Goal: Transaction & Acquisition: Purchase product/service

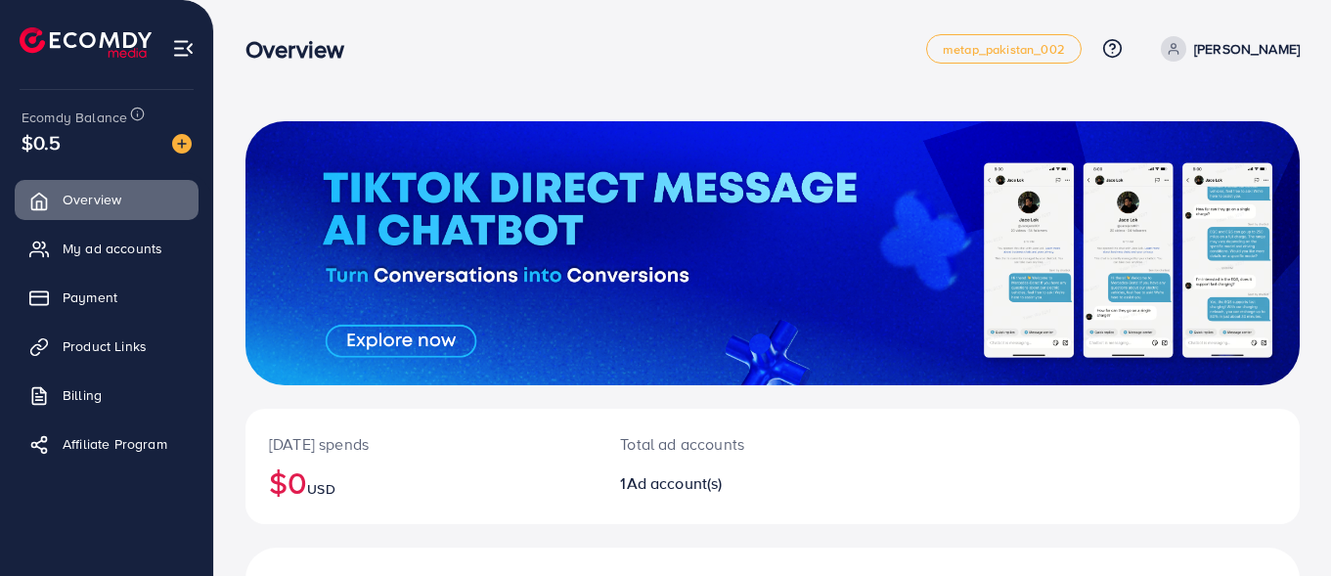
click at [113, 155] on div "$0.5" at bounding box center [107, 142] width 170 height 28
click at [177, 141] on img at bounding box center [182, 144] width 20 height 20
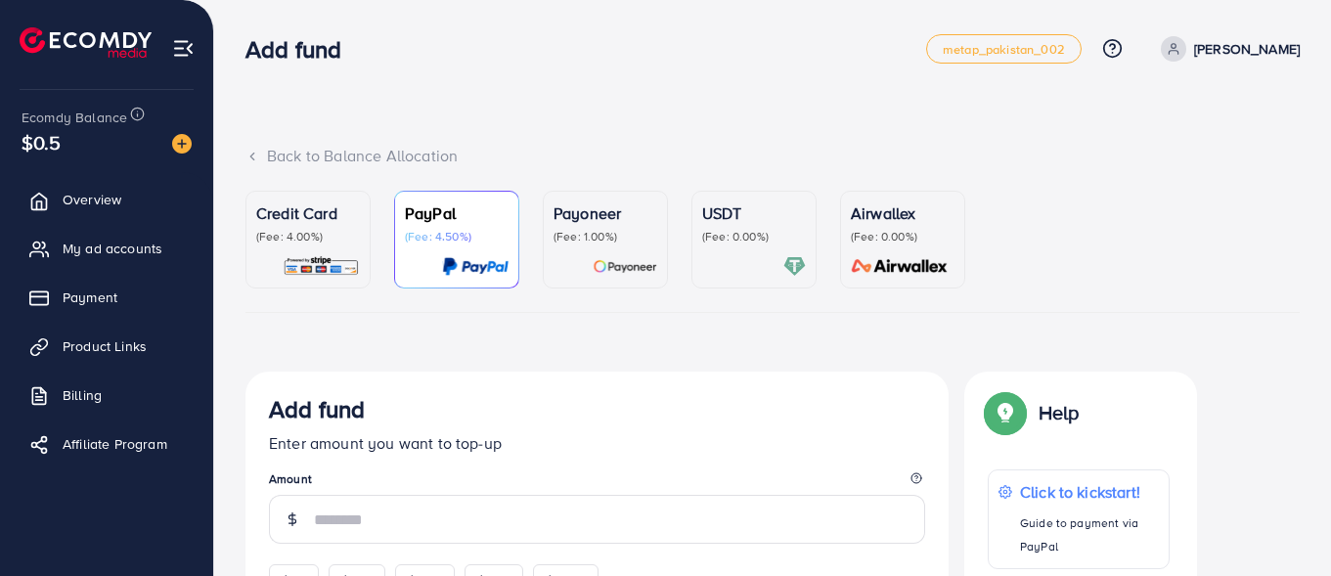
click at [296, 252] on div "Credit Card (Fee: 4.00%)" at bounding box center [308, 240] width 104 height 76
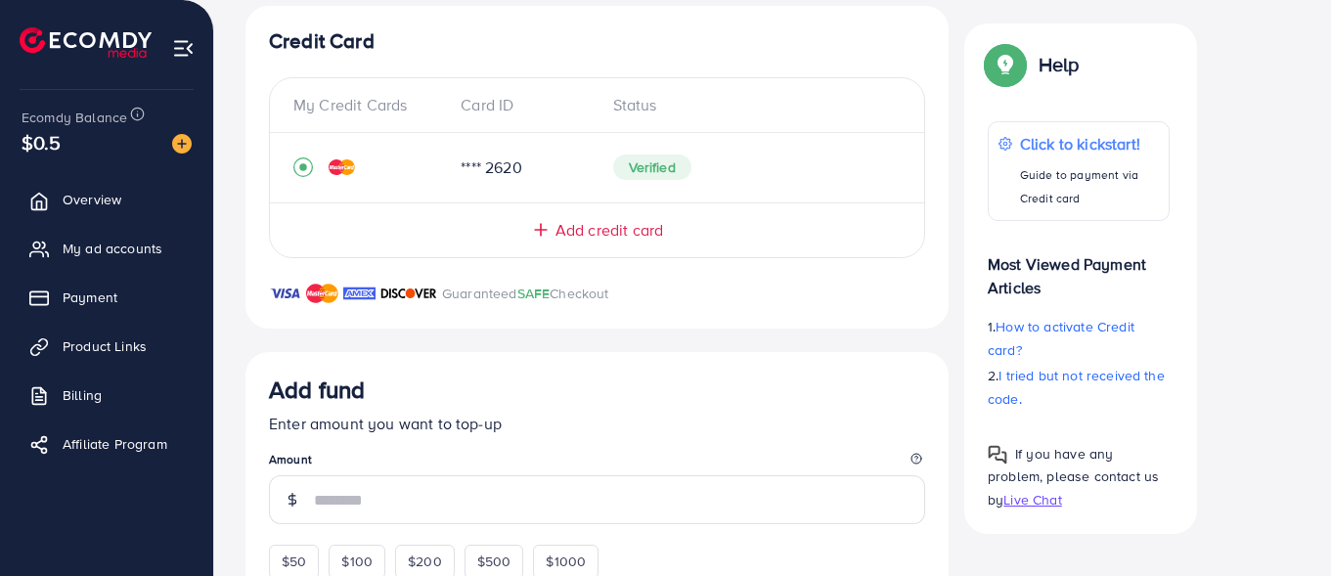
scroll to position [587, 0]
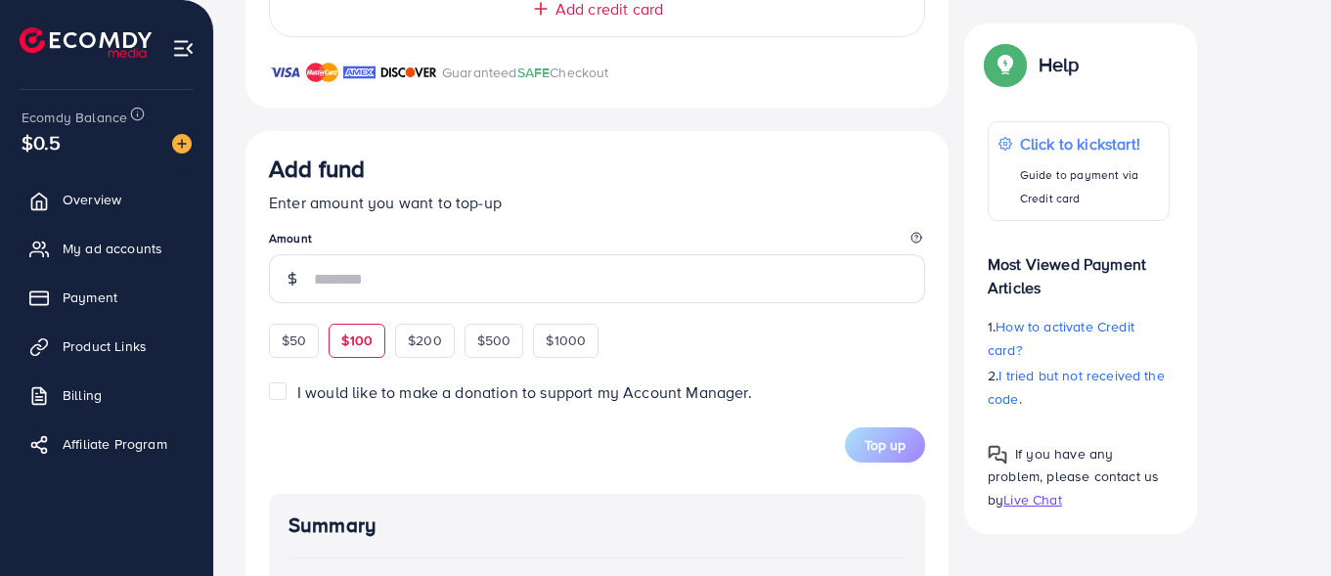
click at [359, 341] on span "$100" at bounding box center [356, 341] width 31 height 20
type input "***"
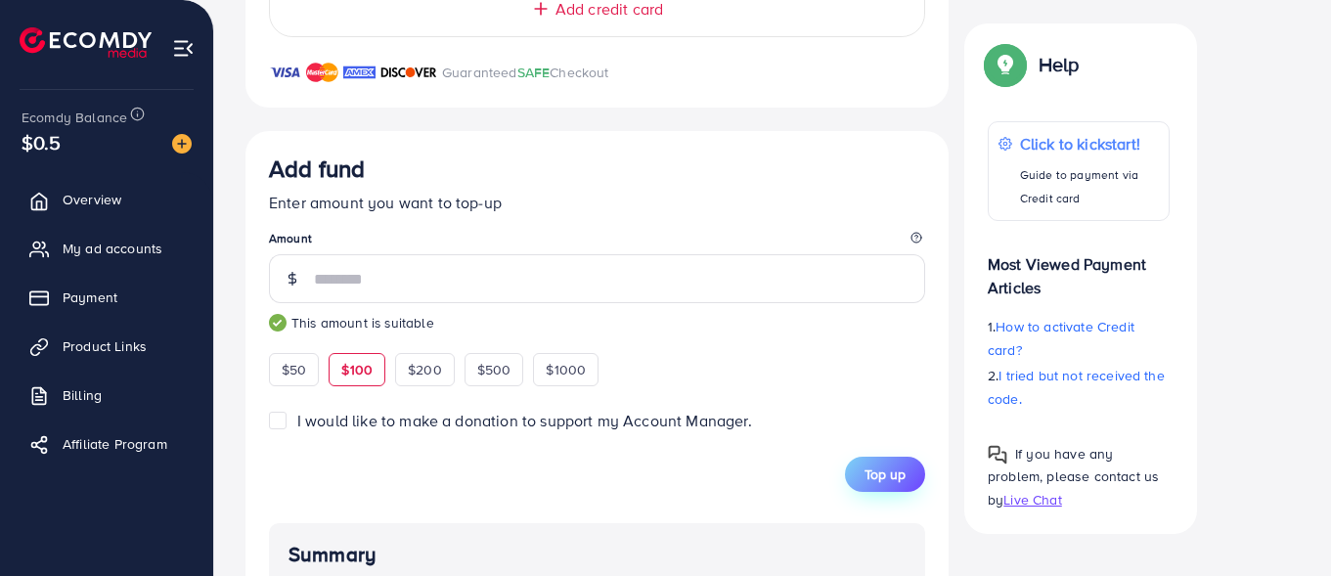
click at [902, 489] on button "Top up" at bounding box center [885, 474] width 80 height 35
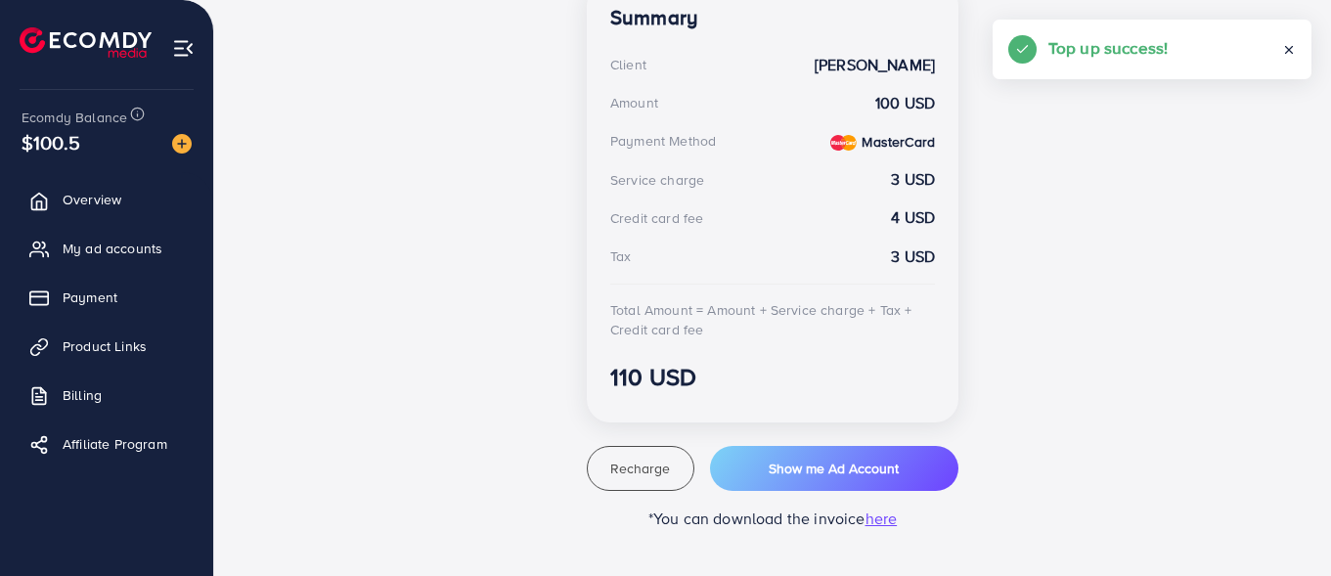
scroll to position [588, 0]
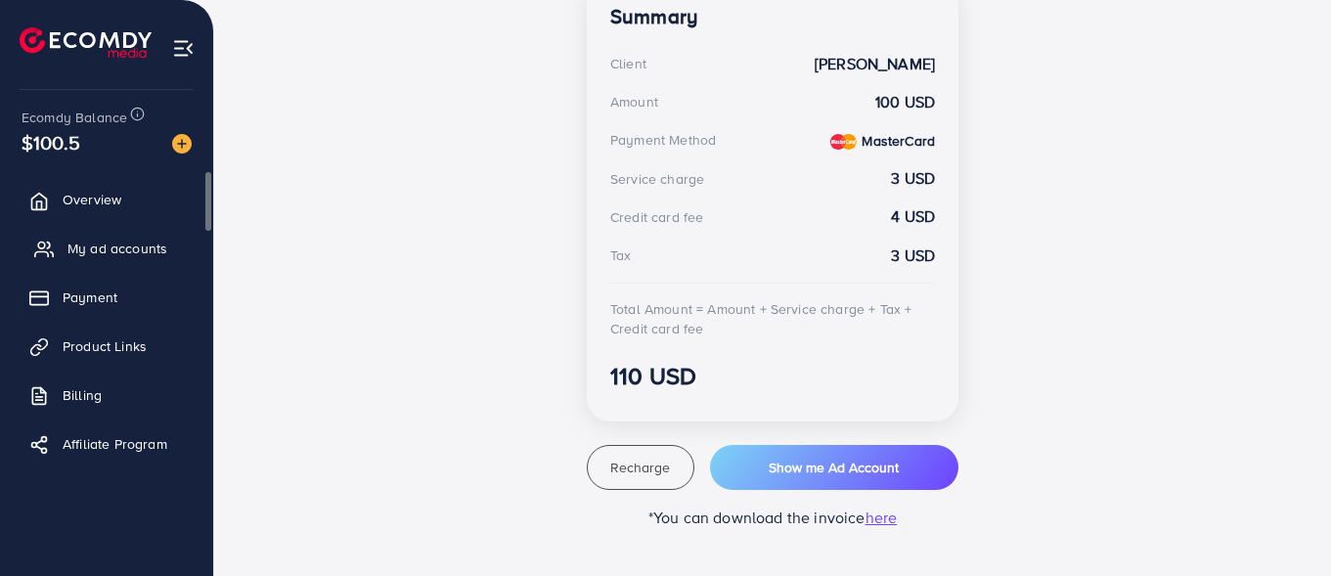
click at [108, 260] on link "My ad accounts" at bounding box center [107, 248] width 184 height 39
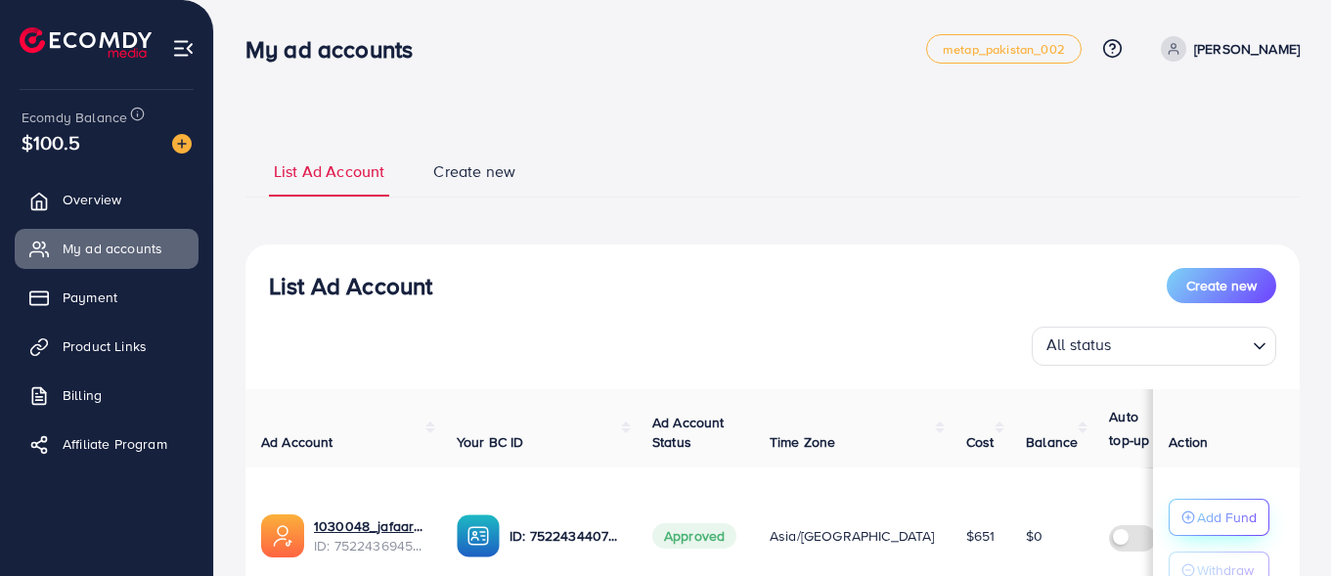
click at [1193, 522] on circle "button" at bounding box center [1189, 518] width 12 height 12
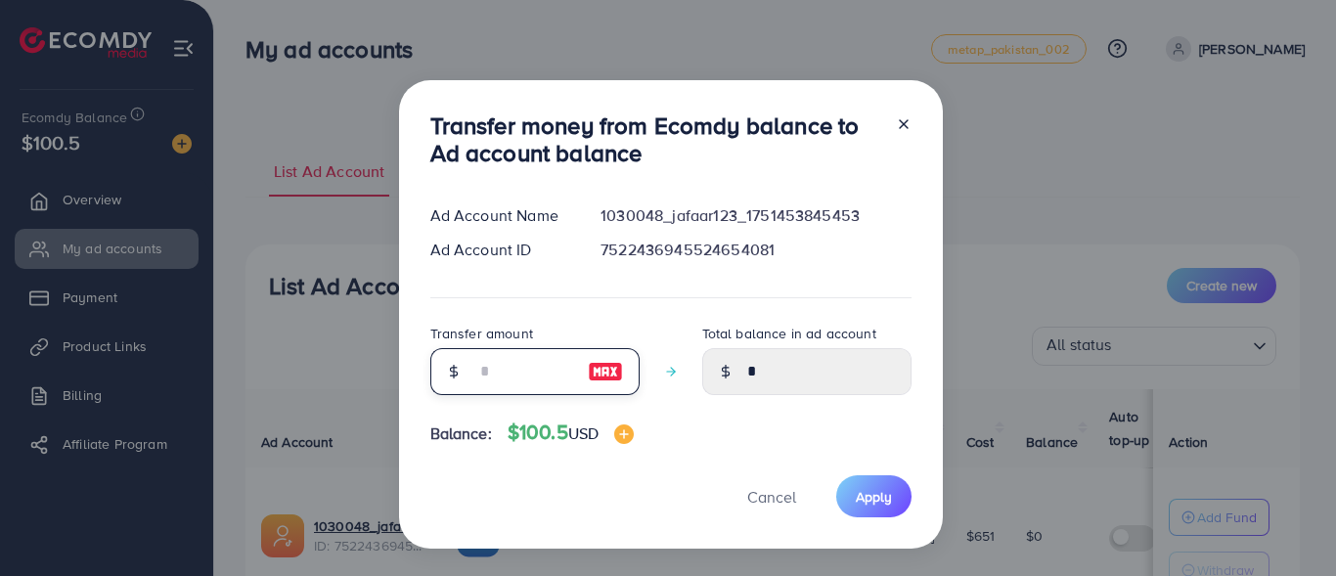
click at [505, 363] on input "number" at bounding box center [524, 371] width 98 height 47
type input "*"
type input "****"
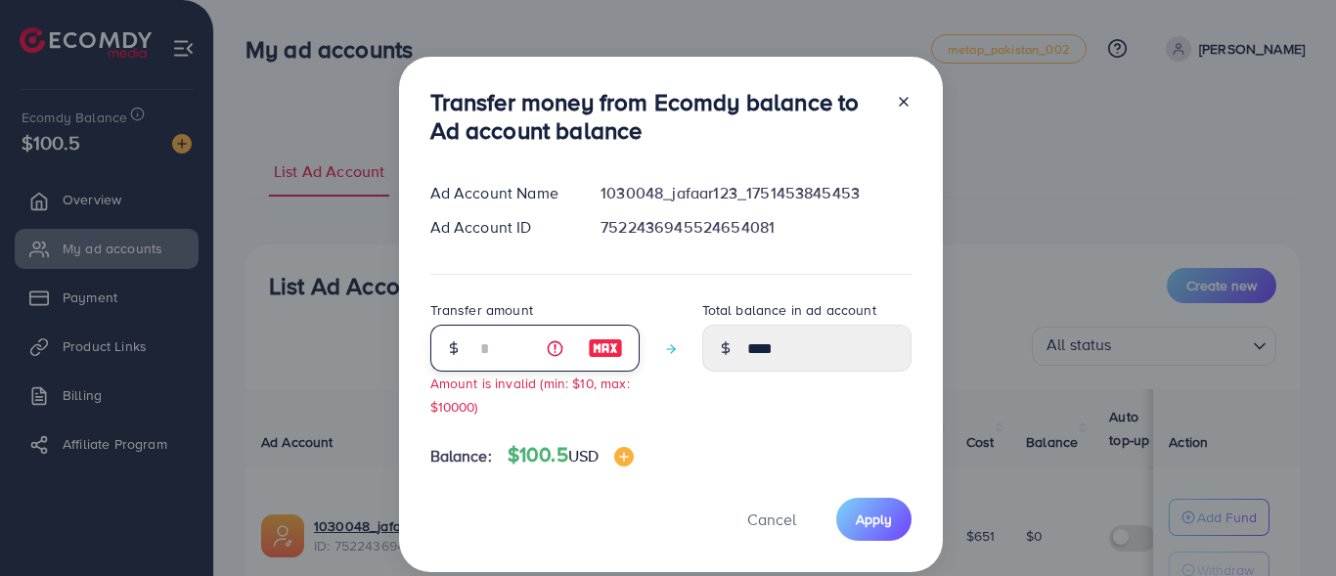
type input "**"
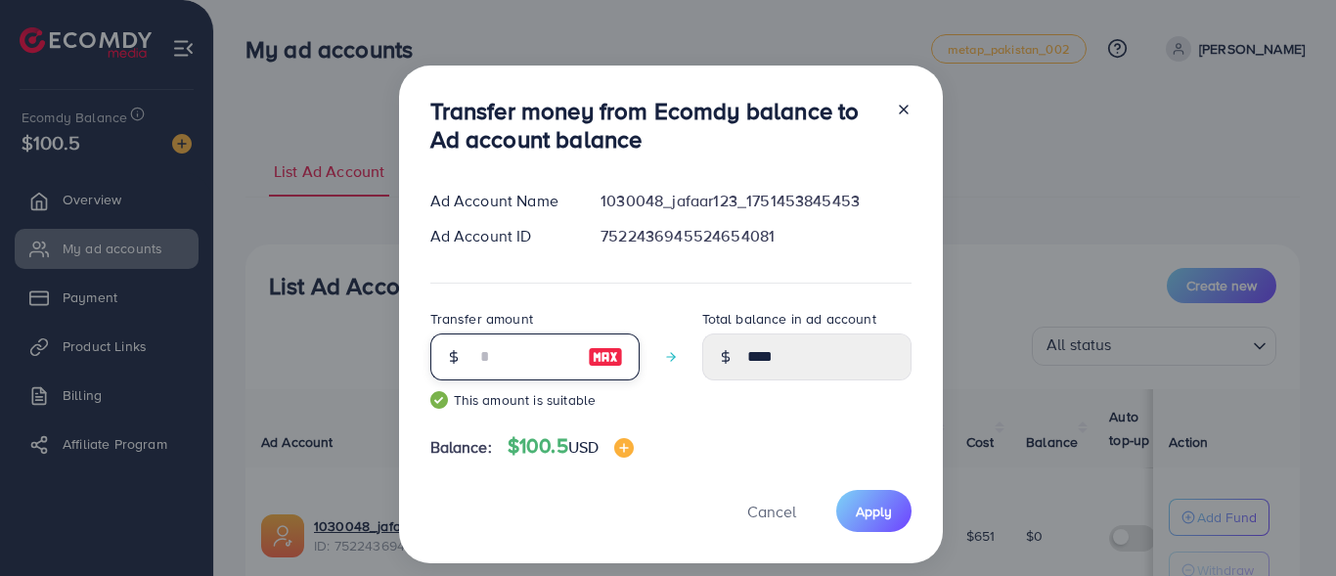
type input "*****"
type input "**"
click at [894, 512] on button "Apply" at bounding box center [873, 511] width 75 height 42
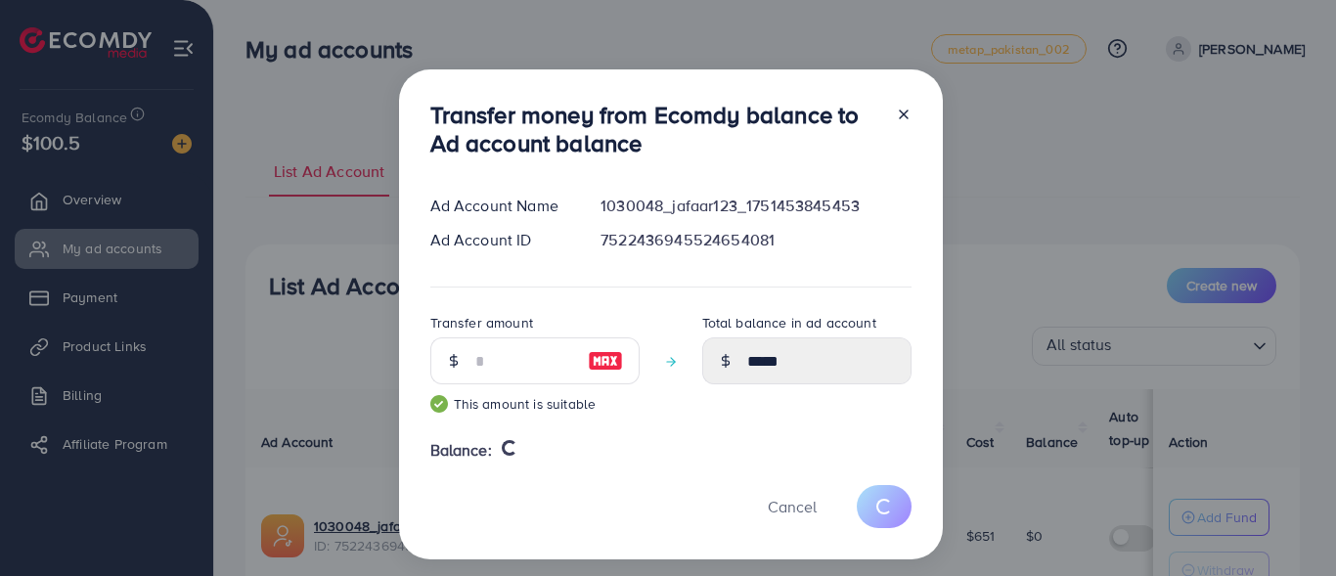
type input "*"
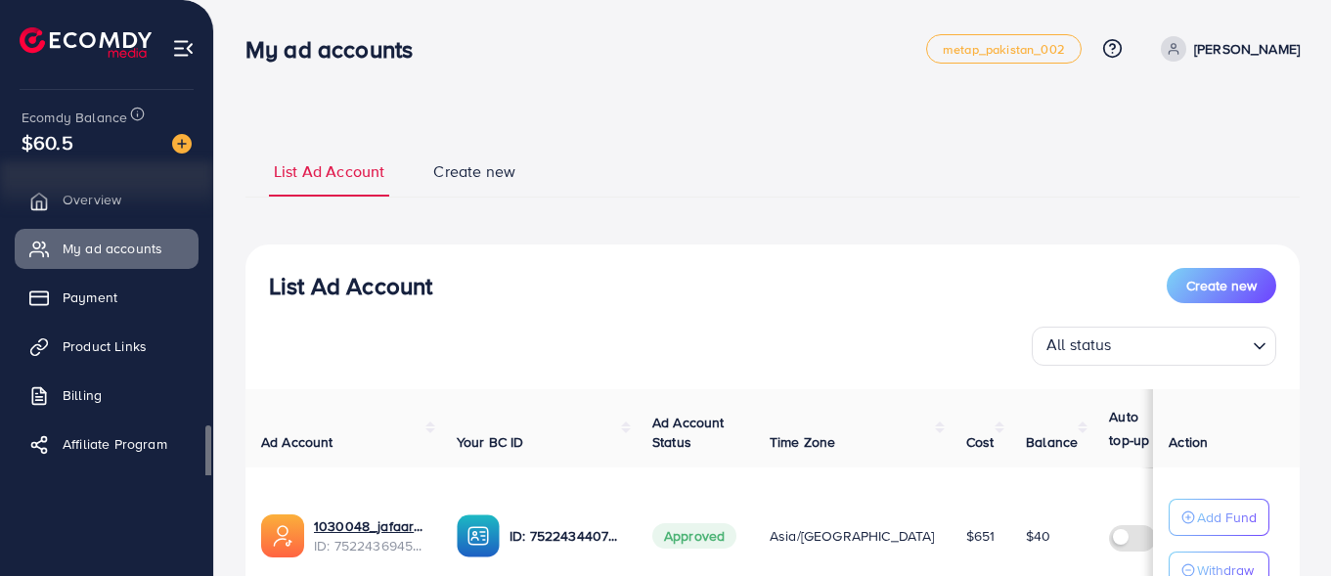
scroll to position [9, 0]
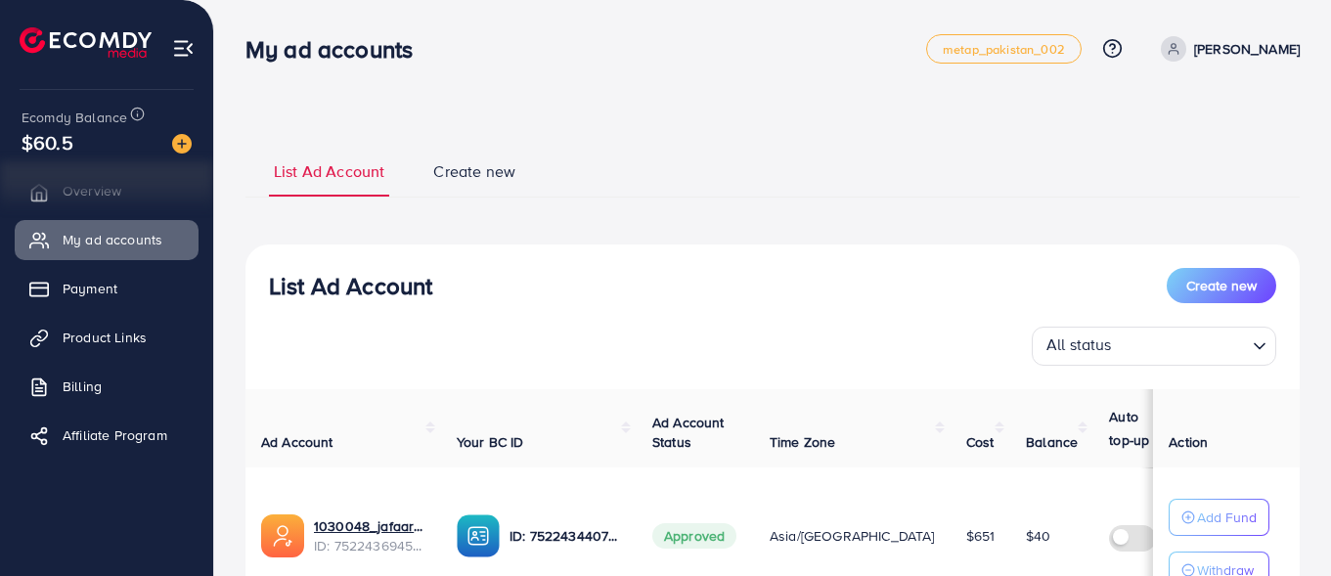
click at [1245, 278] on span "Create new" at bounding box center [1222, 286] width 70 height 20
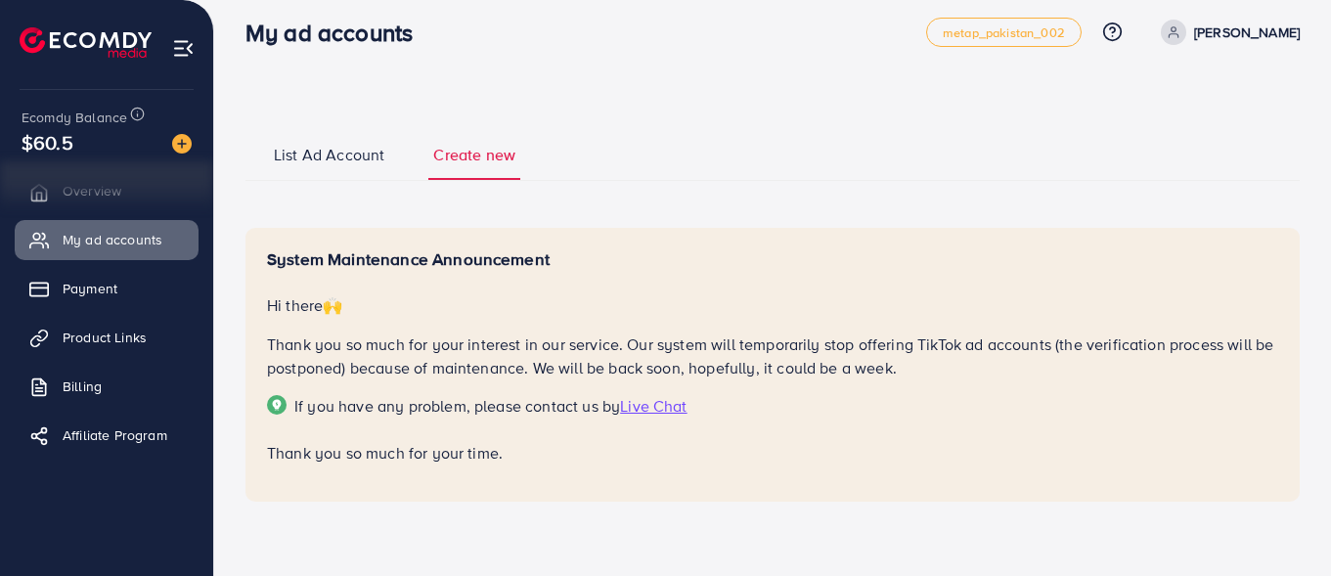
scroll to position [21, 0]
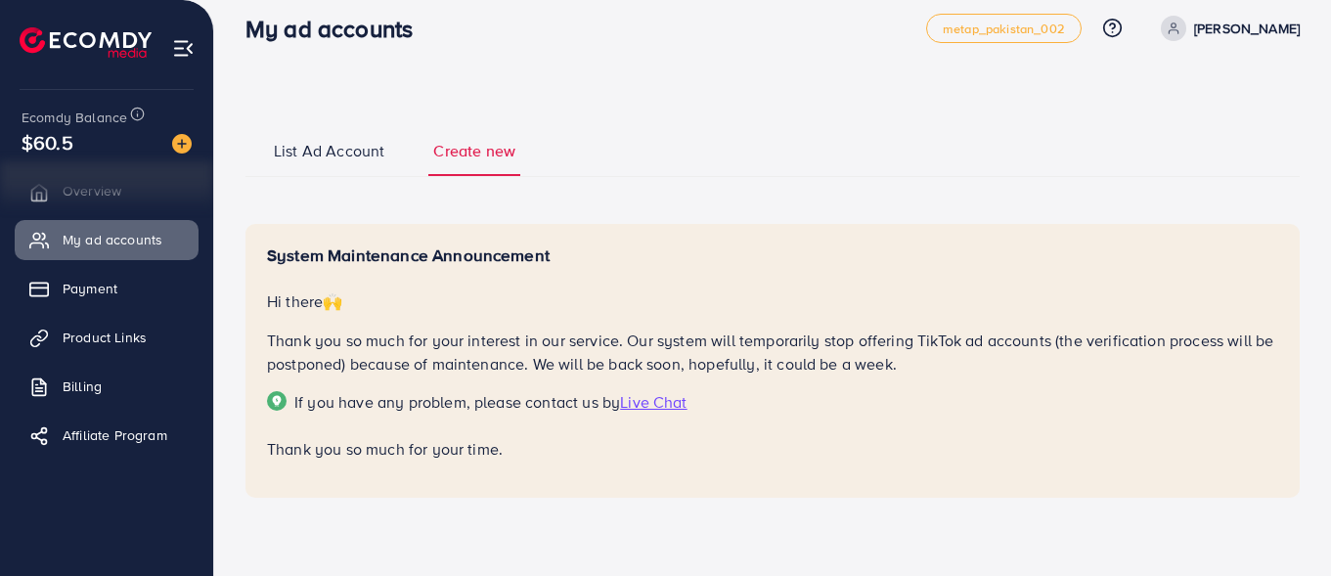
click at [333, 145] on span "List Ad Account" at bounding box center [329, 151] width 111 height 23
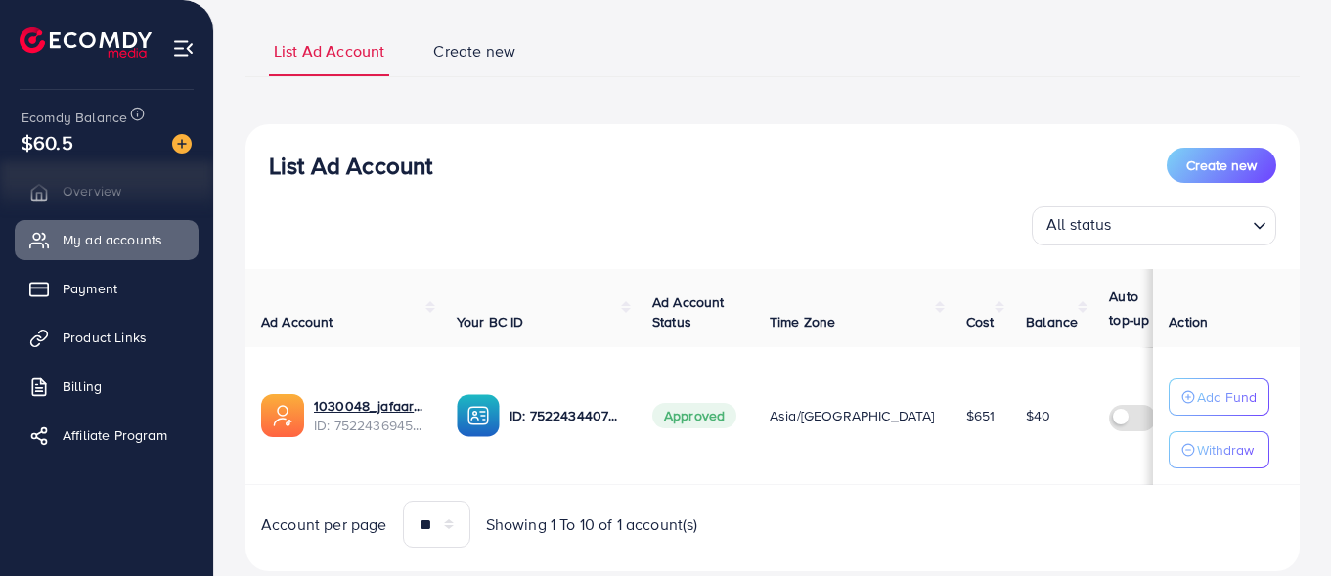
scroll to position [77, 0]
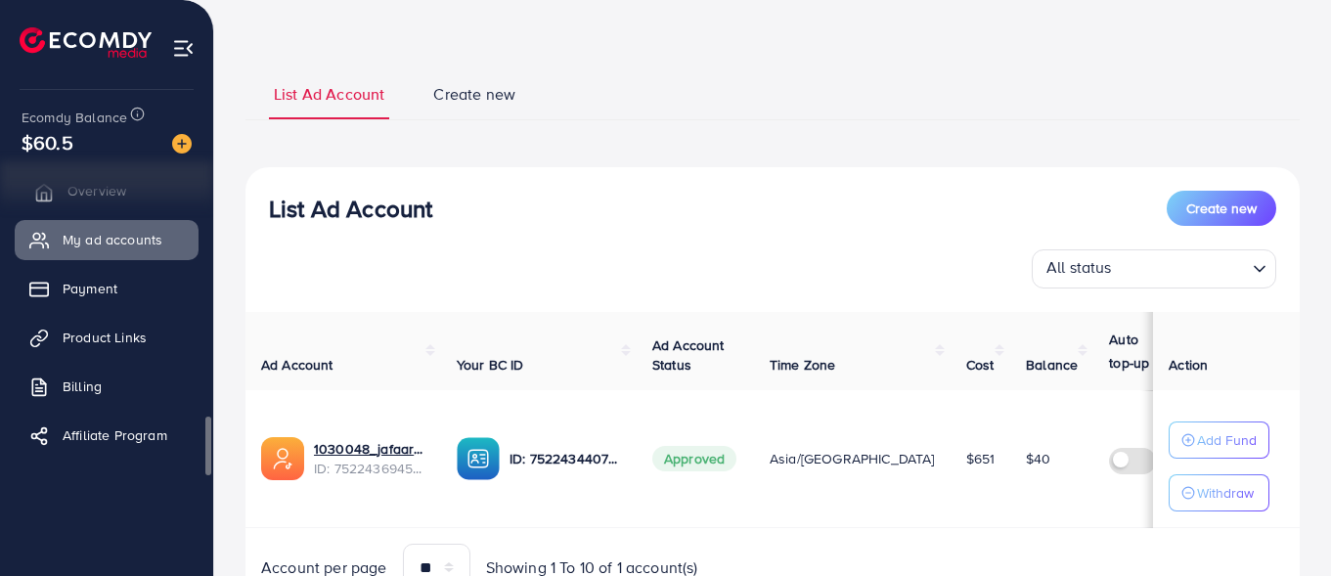
click at [62, 197] on link "Overview" at bounding box center [107, 190] width 184 height 39
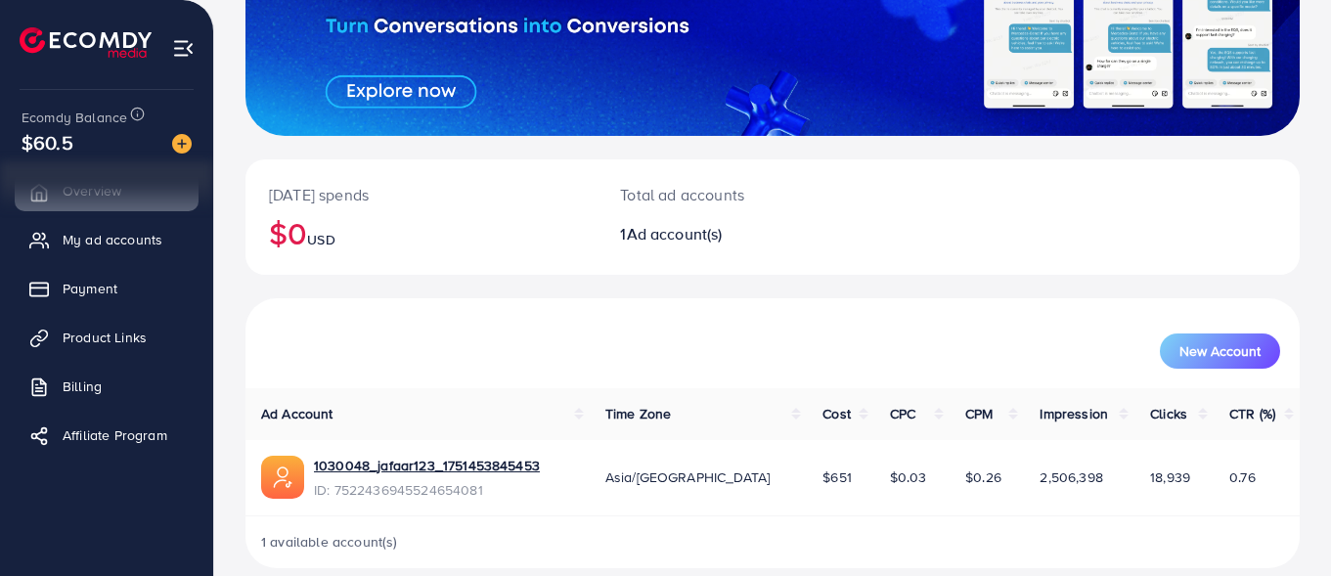
scroll to position [273, 0]
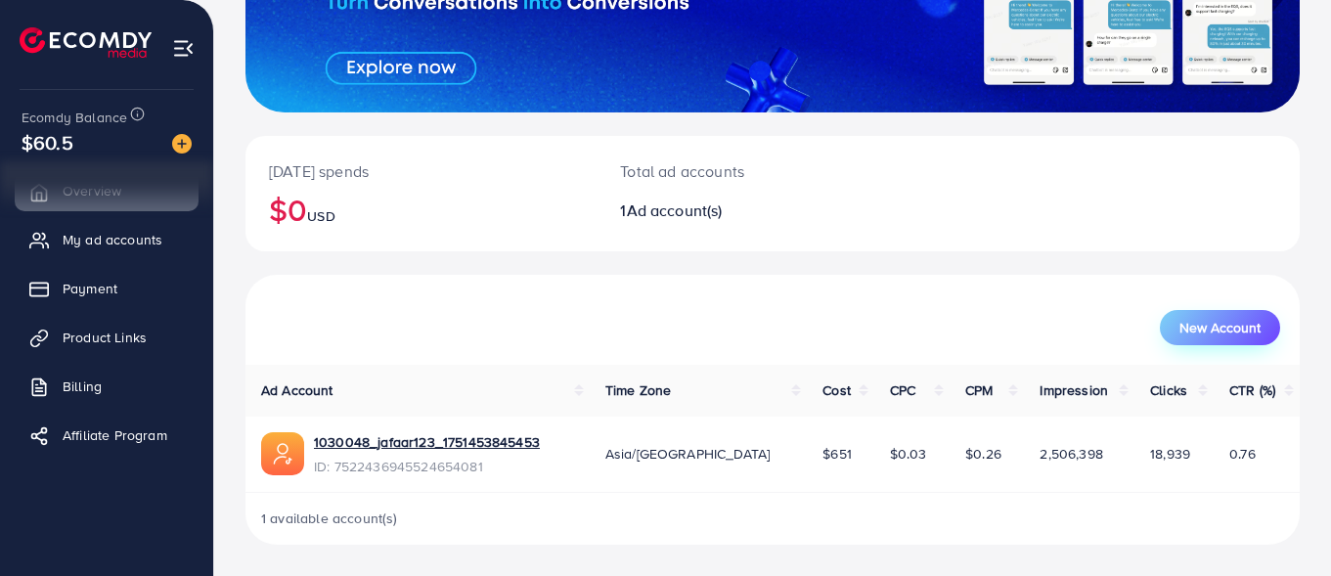
click at [1223, 345] on button "New Account" at bounding box center [1220, 327] width 120 height 35
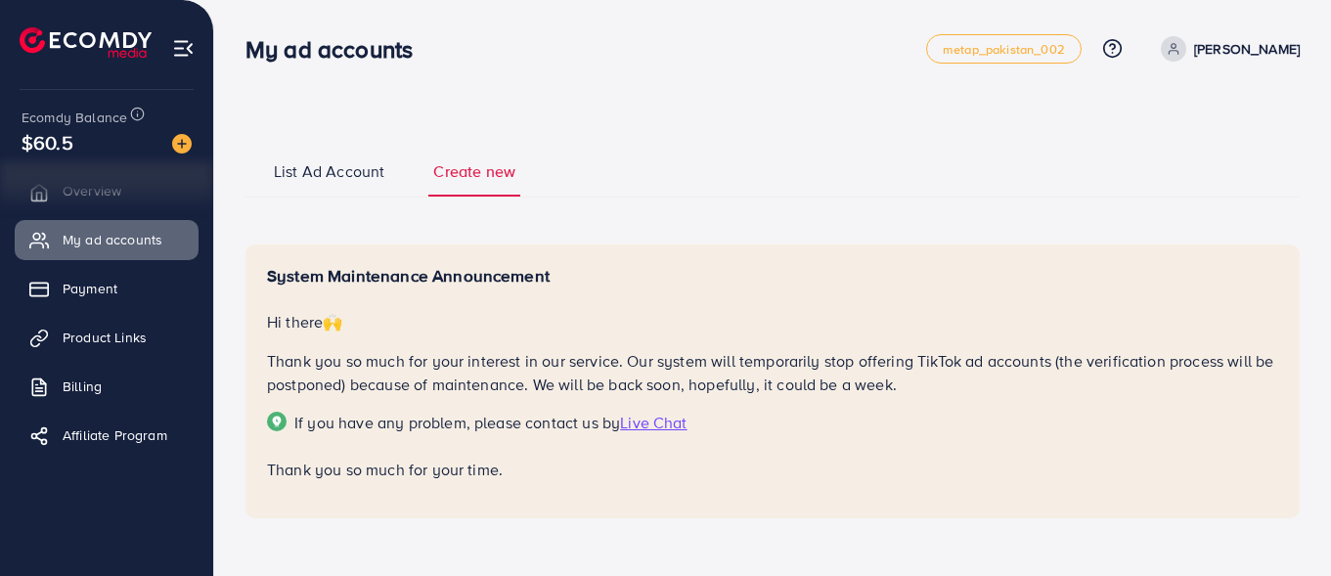
click at [289, 179] on span "List Ad Account" at bounding box center [329, 171] width 111 height 23
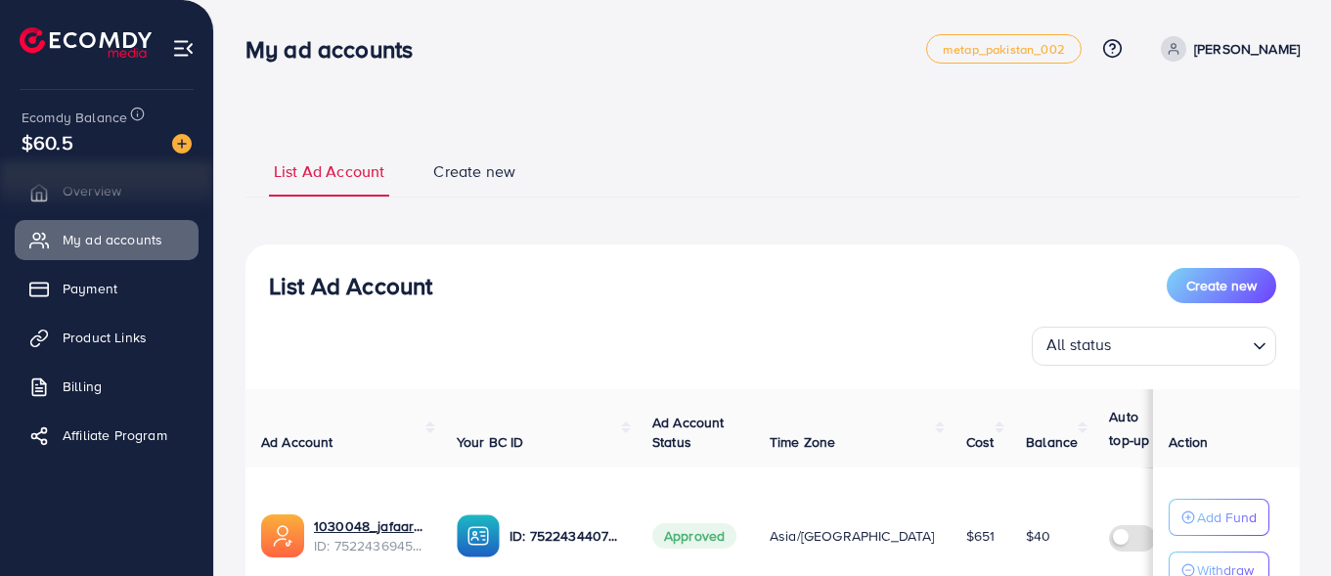
click at [406, 173] on li "List Ad Account" at bounding box center [348, 178] width 159 height 36
click at [461, 185] on link "Create new" at bounding box center [474, 178] width 92 height 36
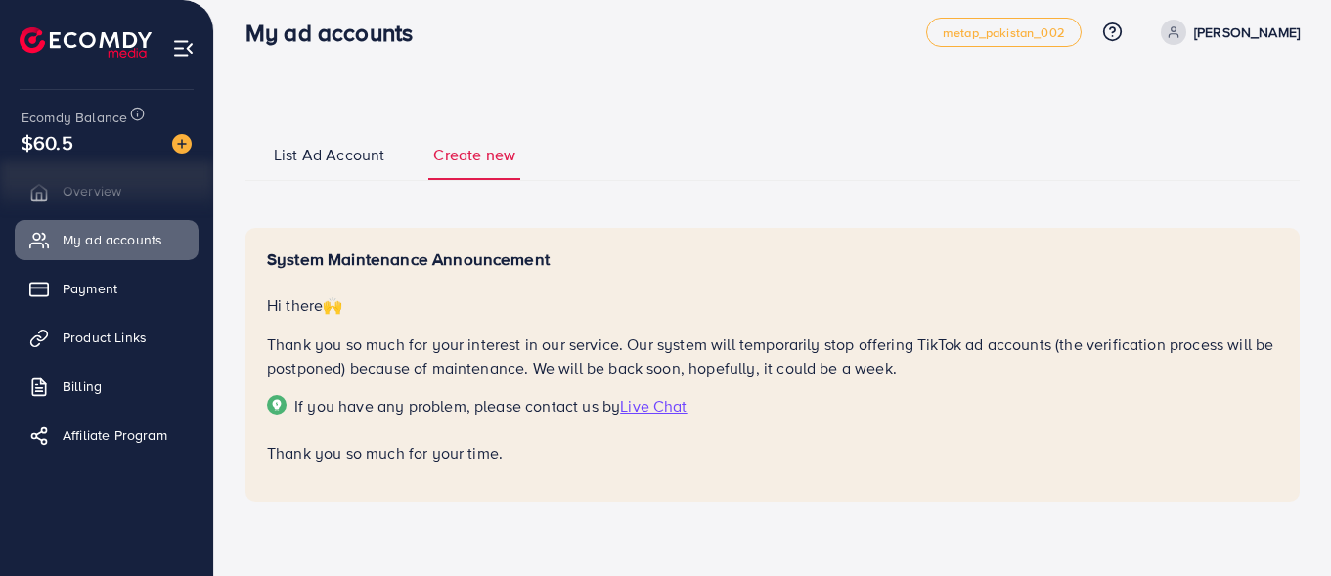
scroll to position [21, 0]
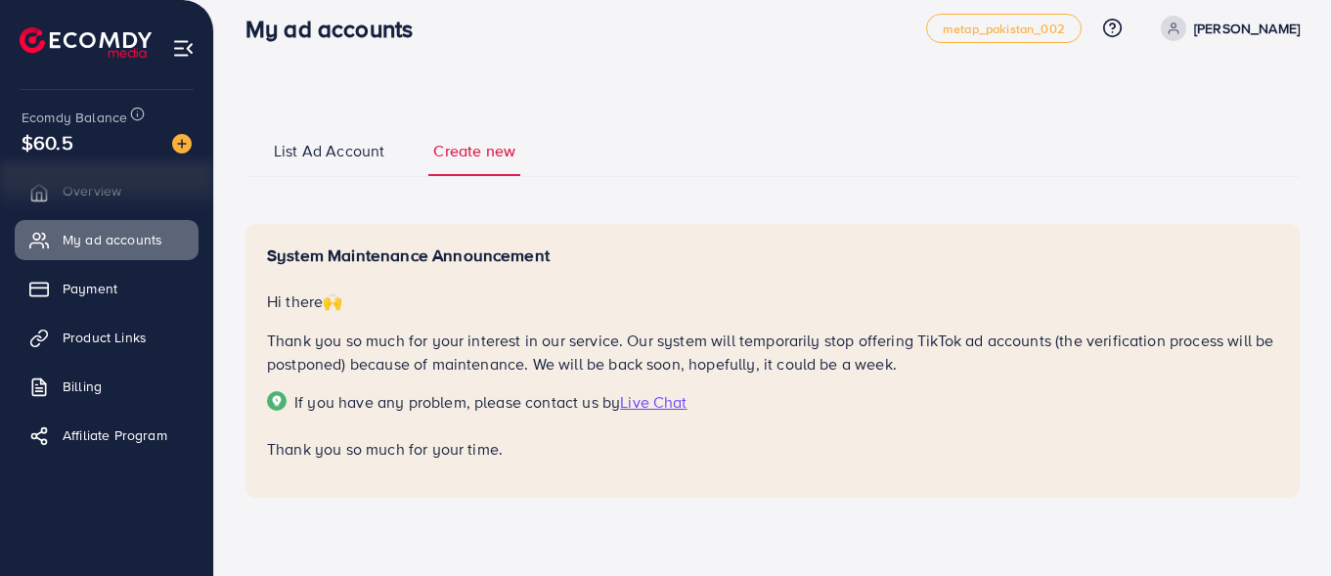
click at [665, 406] on span "Live Chat" at bounding box center [653, 402] width 67 height 22
click at [723, 152] on ul "List Ad Account Create new" at bounding box center [773, 150] width 1055 height 53
drag, startPoint x: 897, startPoint y: 224, endPoint x: 825, endPoint y: 180, distance: 84.7
click at [892, 218] on div "List Ad Account Create new System Maintenance Announcement Hi there 🙌 Thank you…" at bounding box center [773, 311] width 1055 height 374
click at [818, 175] on ul "List Ad Account Create new" at bounding box center [773, 150] width 1055 height 53
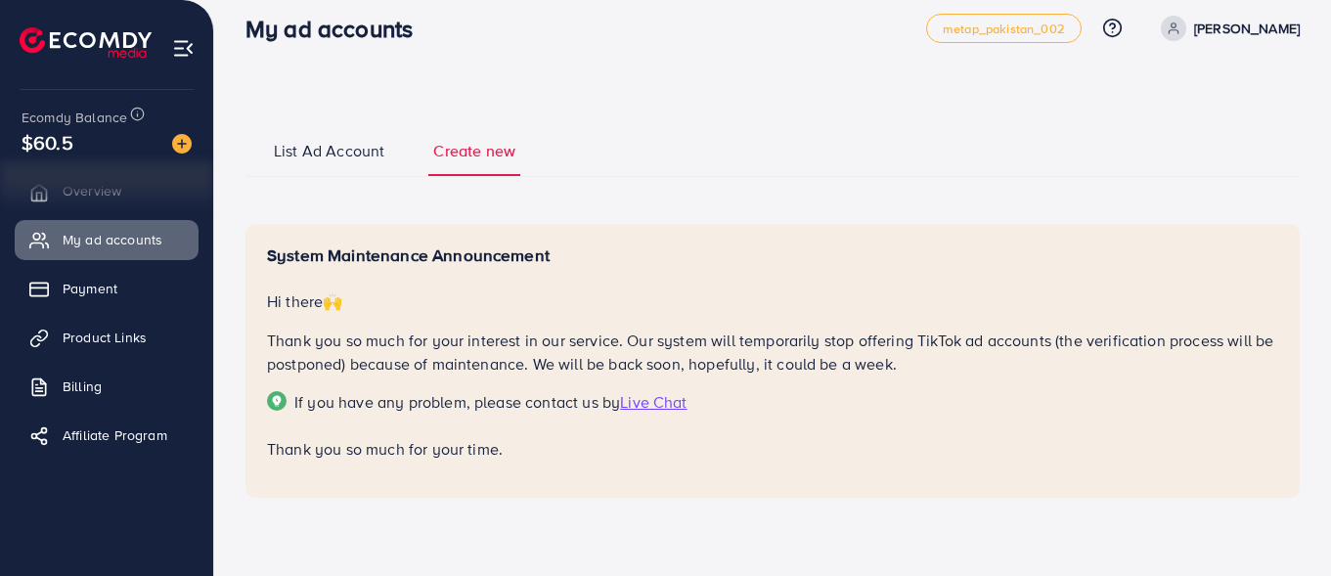
click at [593, 379] on div "System Maintenance Announcement Hi there 🙌 Thank you so much for your interest …" at bounding box center [773, 353] width 1012 height 215
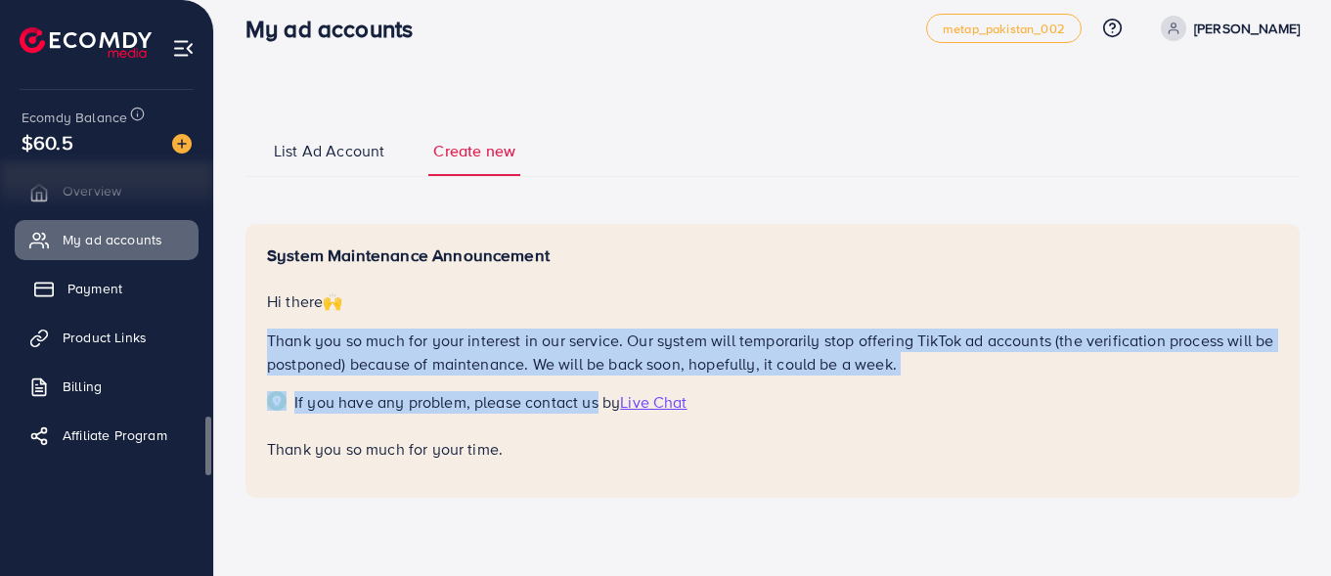
drag, startPoint x: 114, startPoint y: 327, endPoint x: 113, endPoint y: 282, distance: 45.0
click at [113, 325] on link "Product Links" at bounding box center [107, 337] width 184 height 39
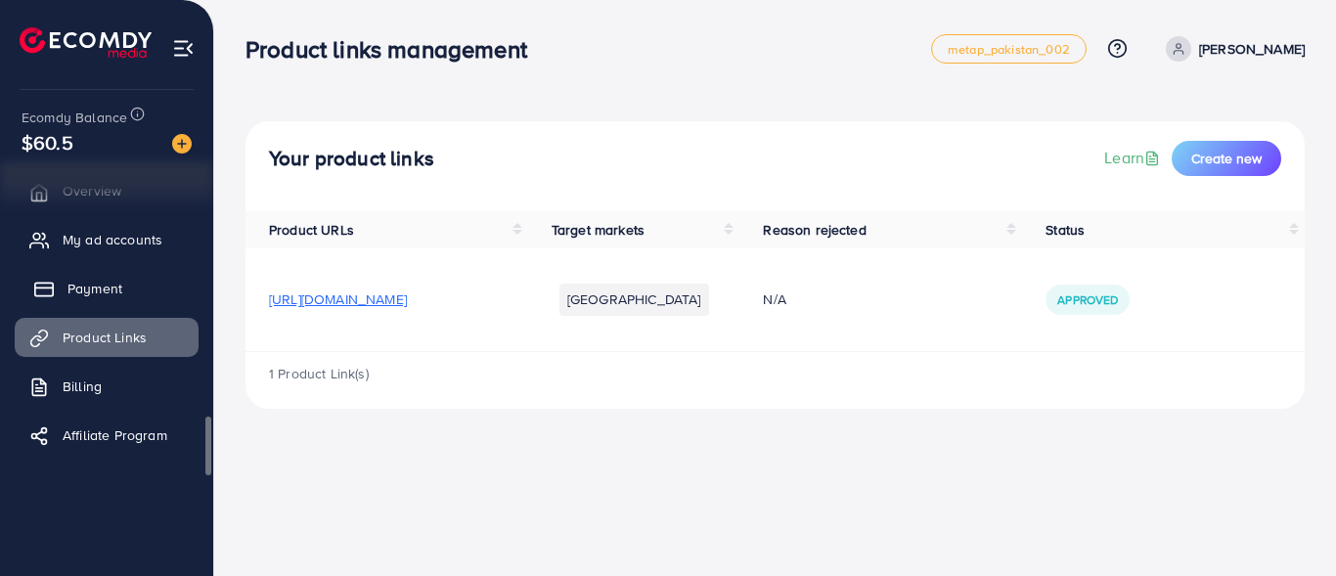
click at [112, 275] on link "Payment" at bounding box center [107, 288] width 184 height 39
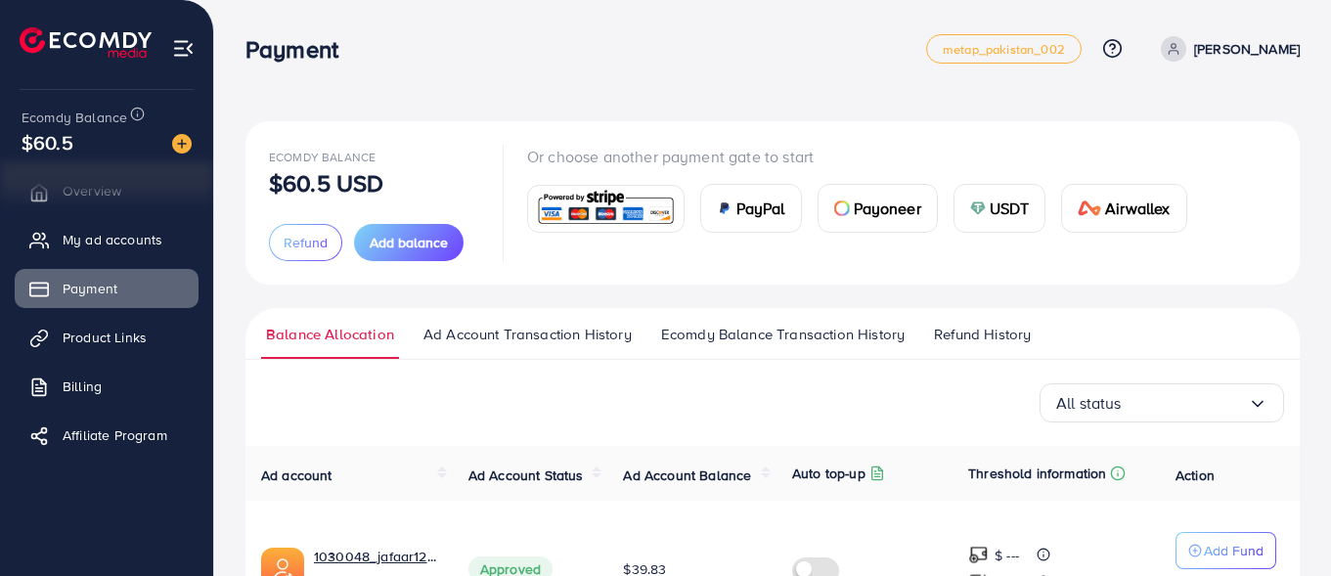
click at [73, 153] on div "$60.5" at bounding box center [107, 142] width 170 height 28
click at [79, 262] on ul "Overview My ad accounts Payment Product Links Billing Affiliate Program" at bounding box center [106, 319] width 213 height 312
click at [83, 246] on span "My ad accounts" at bounding box center [118, 240] width 100 height 20
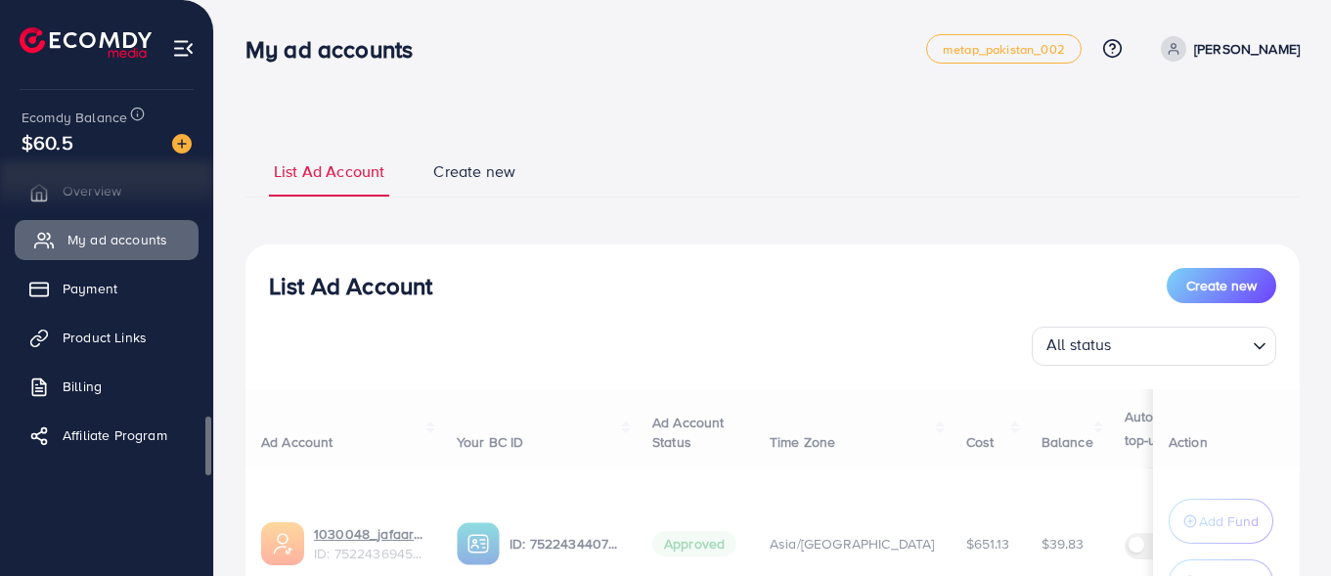
click at [83, 246] on span "My ad accounts" at bounding box center [118, 240] width 100 height 20
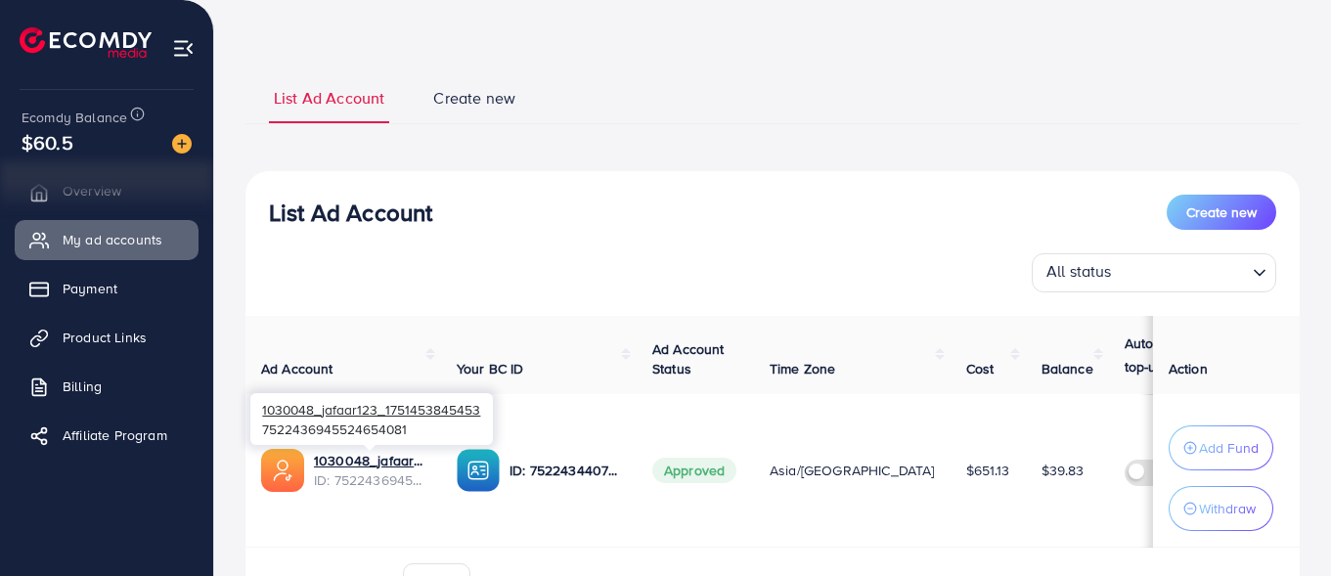
scroll to position [191, 0]
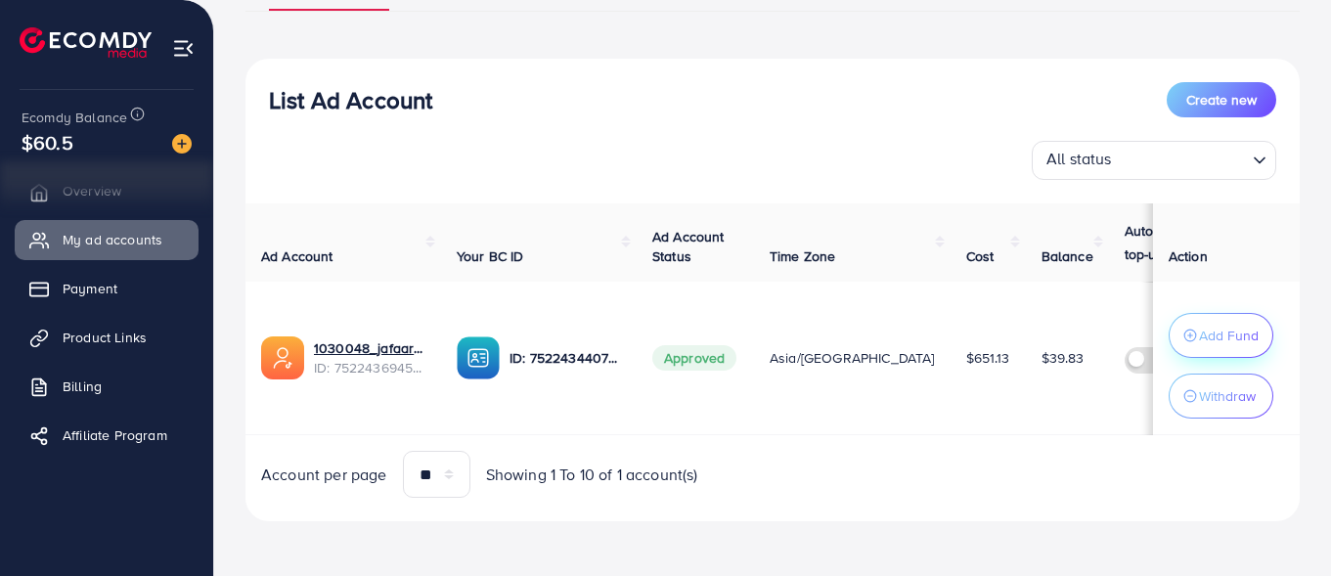
click at [1179, 330] on button "Add Fund" at bounding box center [1221, 335] width 105 height 45
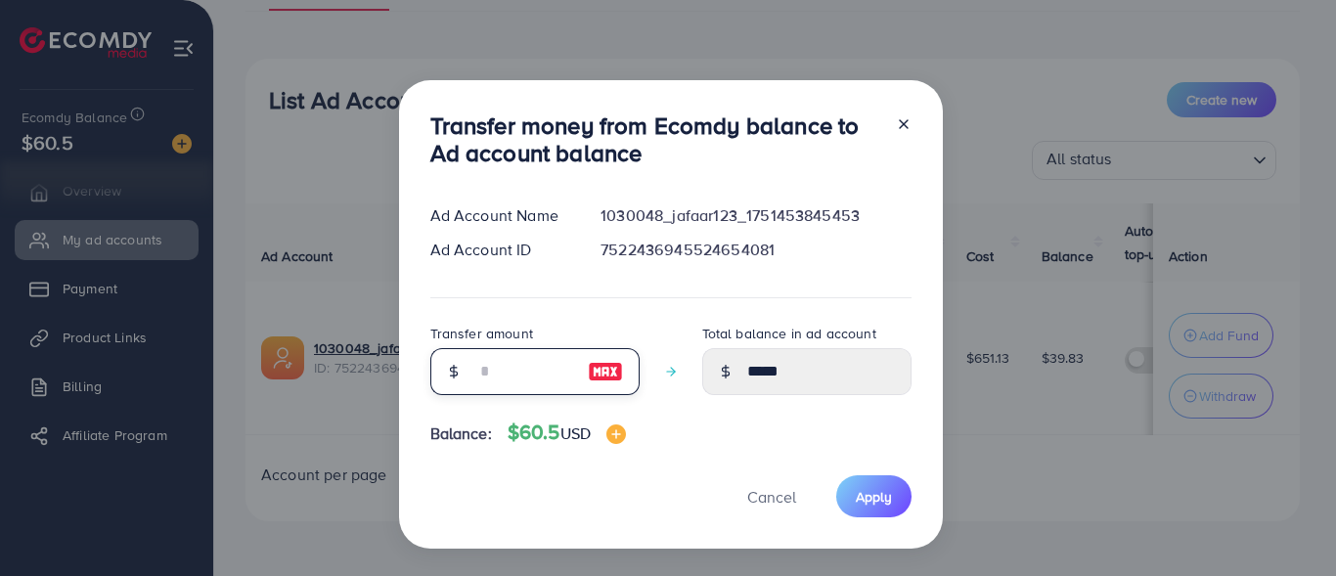
click at [514, 377] on input "number" at bounding box center [524, 371] width 98 height 47
type input "*"
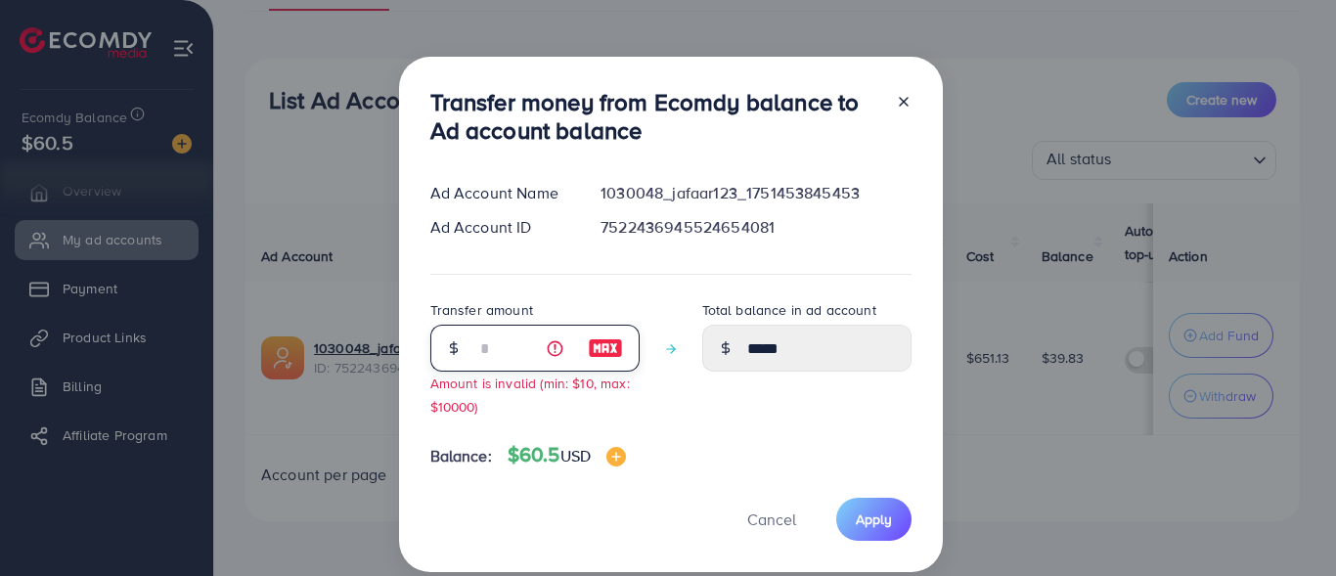
type input "*****"
type input "**"
type input "*****"
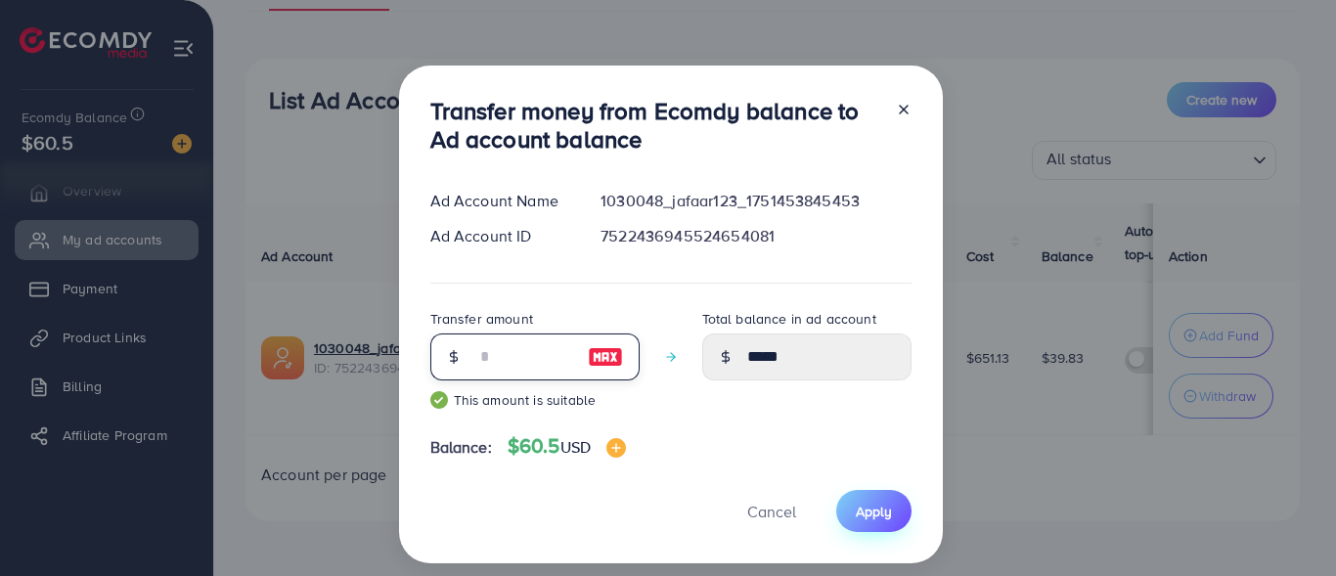
type input "**"
click at [872, 523] on button "Apply" at bounding box center [873, 511] width 75 height 42
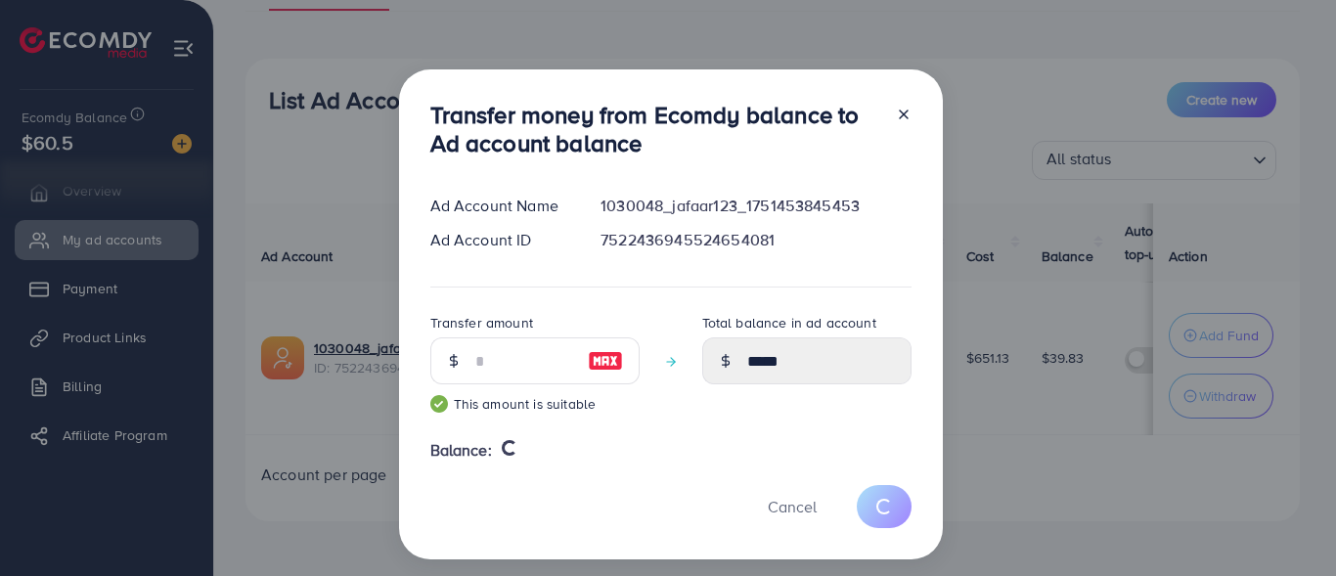
type input "*****"
